Goal: Book appointment/travel/reservation

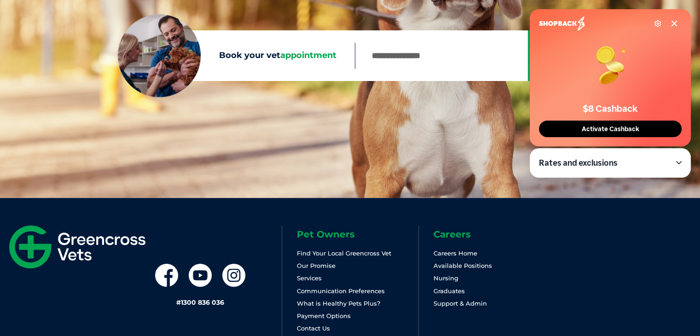
click at [421, 66] on input "Book your vet appointment" at bounding box center [441, 56] width 173 height 26
type input "****"
click at [674, 21] on icon at bounding box center [673, 23] width 7 height 7
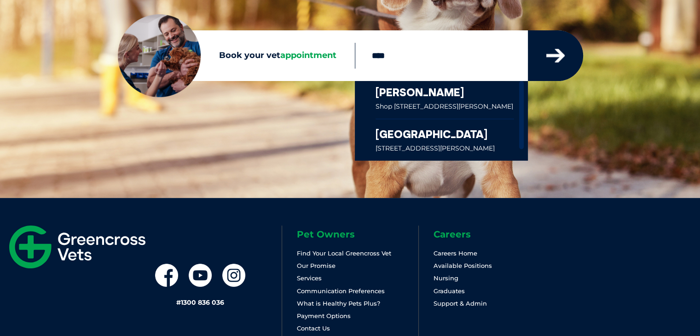
click at [563, 55] on icon "submit" at bounding box center [555, 55] width 23 height 21
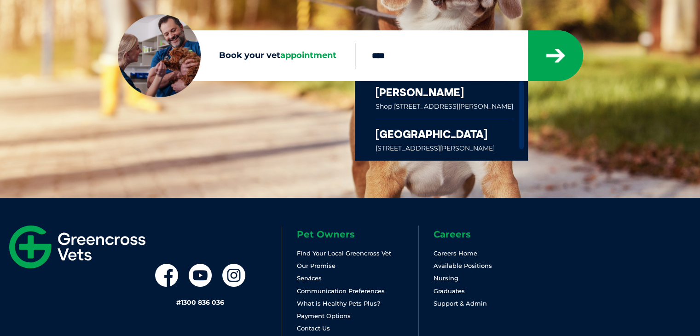
click at [395, 135] on link at bounding box center [444, 139] width 139 height 41
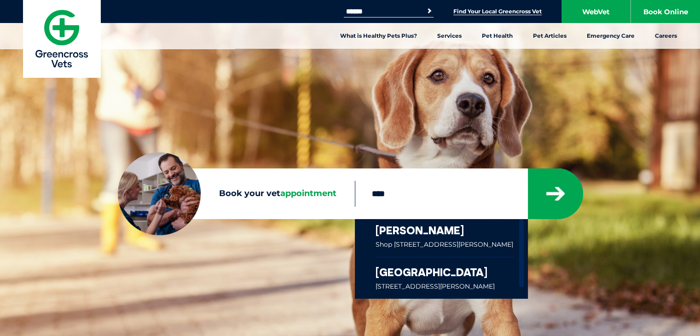
click at [498, 15] on link "Find Your Local Greencross Vet" at bounding box center [497, 11] width 88 height 7
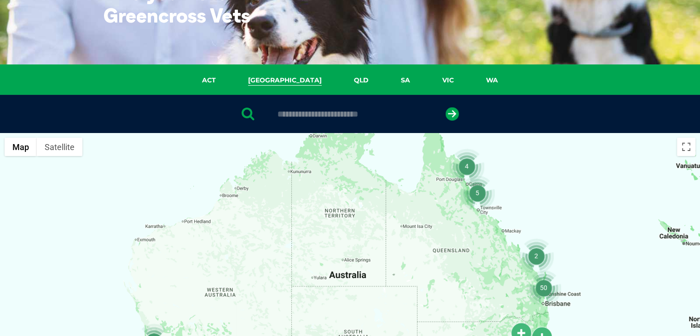
click at [279, 84] on link "NSW" at bounding box center [285, 80] width 106 height 11
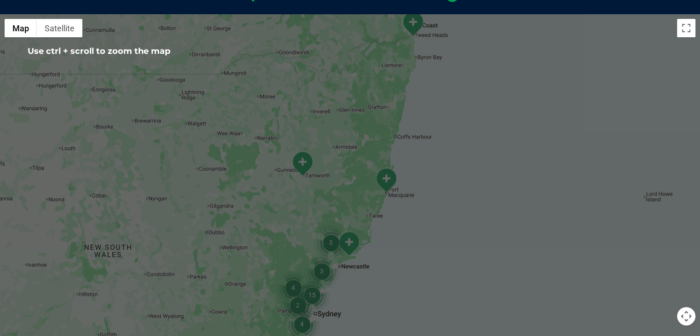
scroll to position [349, 0]
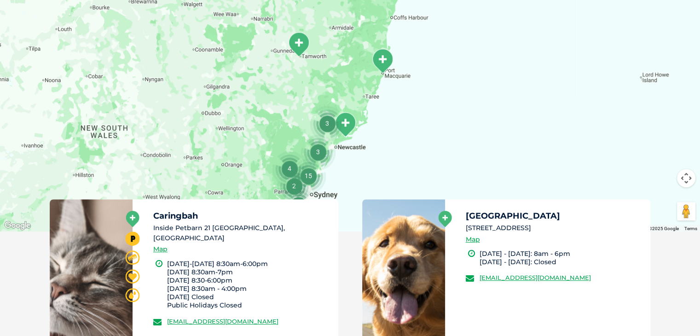
drag, startPoint x: 588, startPoint y: 137, endPoint x: 583, endPoint y: 161, distance: 24.4
click at [583, 161] on div at bounding box center [350, 53] width 700 height 355
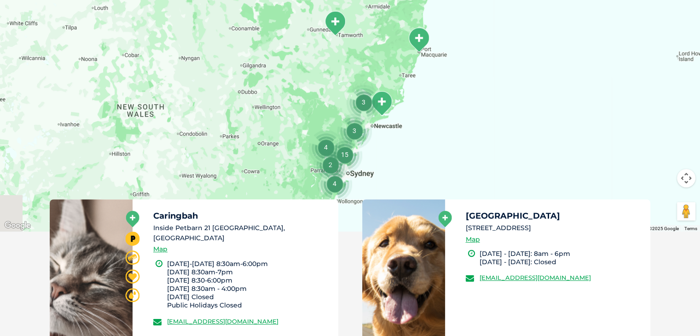
drag, startPoint x: 490, startPoint y: 144, endPoint x: 527, endPoint y: 113, distance: 48.0
click at [527, 113] on div at bounding box center [350, 53] width 700 height 355
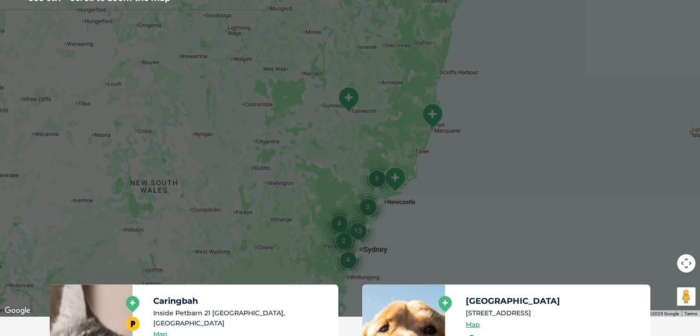
scroll to position [303, 0]
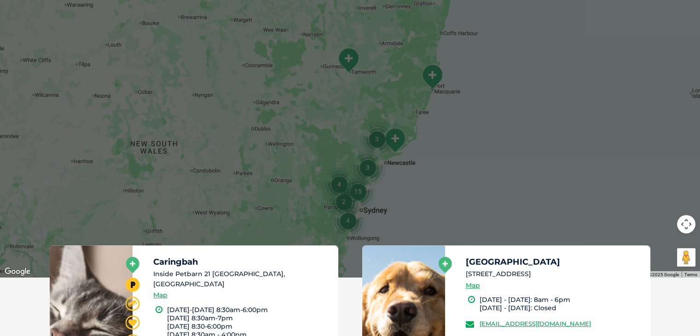
click at [389, 137] on img "3" at bounding box center [376, 138] width 35 height 35
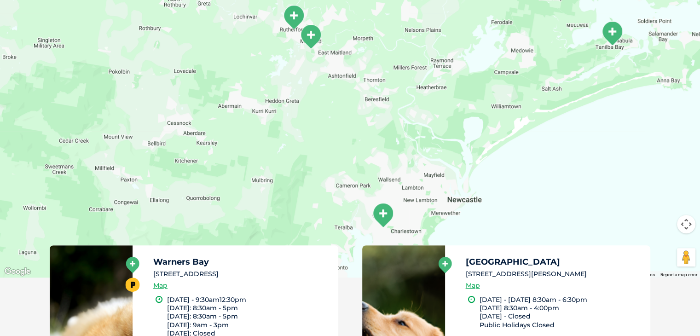
drag, startPoint x: 439, startPoint y: 92, endPoint x: 424, endPoint y: 140, distance: 50.5
click at [431, 141] on div at bounding box center [350, 99] width 700 height 355
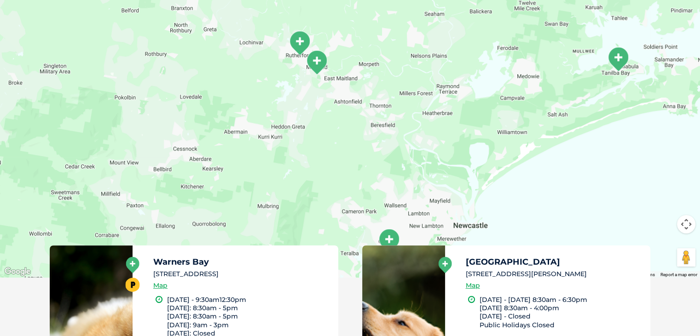
click at [318, 59] on img "Maitland" at bounding box center [316, 62] width 23 height 25
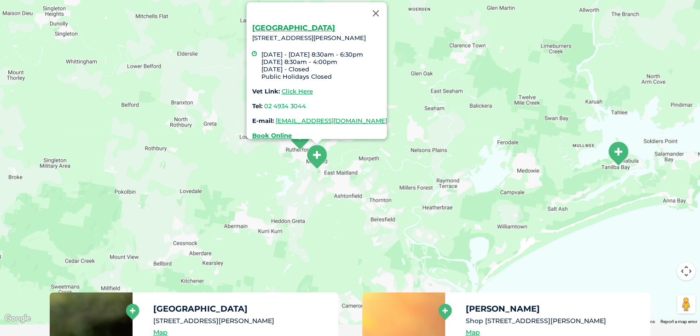
scroll to position [211, 0]
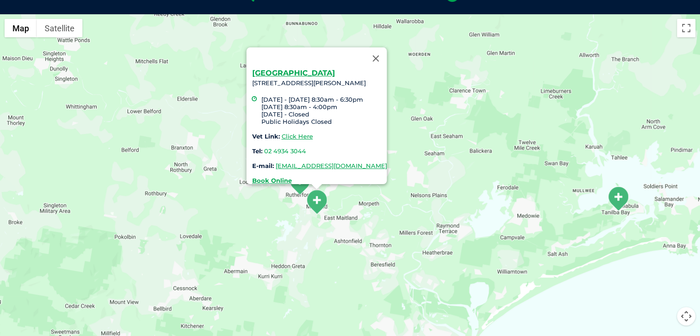
drag, startPoint x: 298, startPoint y: 144, endPoint x: 249, endPoint y: 144, distance: 49.2
click at [252, 144] on div "Maitland 9 Walker Street, Maitland NSW 2320 Monday - Friday 8:30am - 6:30pm Sat…" at bounding box center [319, 126] width 135 height 115
copy link "02 4934 3044"
